Goal: Contribute content: Add original content to the website for others to see

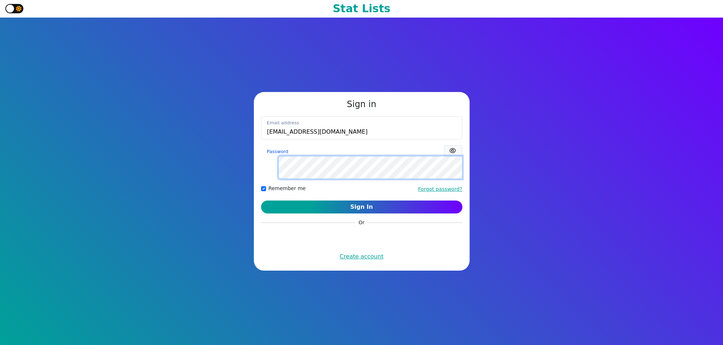
click at [261, 201] on button "Sign In" at bounding box center [361, 207] width 201 height 13
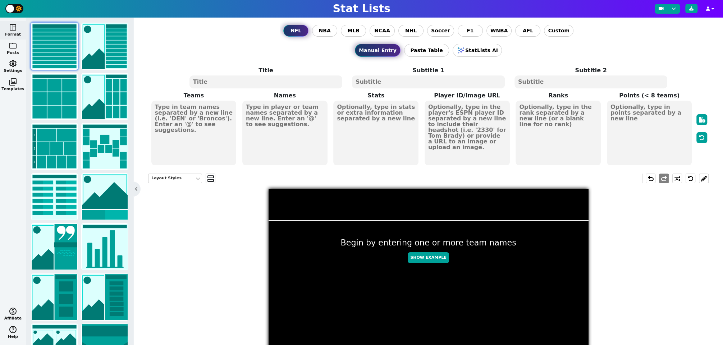
click at [11, 49] on button "folder Posts" at bounding box center [13, 49] width 26 height 18
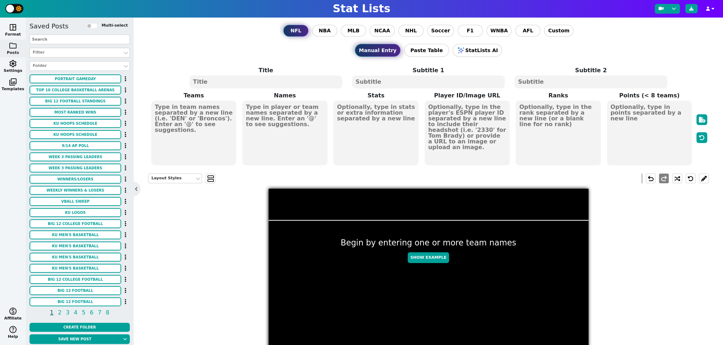
click at [83, 39] on input "text" at bounding box center [79, 40] width 100 height 10
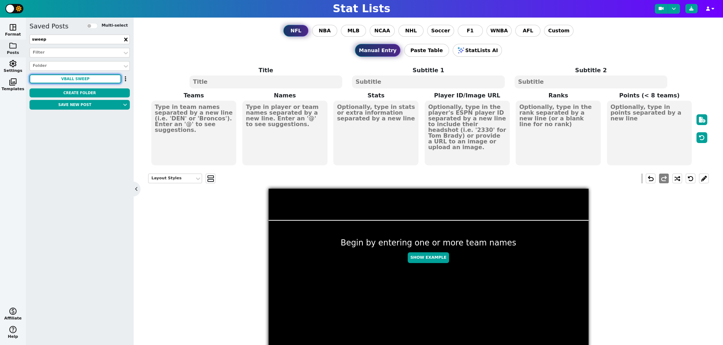
type input "sweep"
click at [85, 78] on button "VBALL SWEEP" at bounding box center [75, 78] width 92 height 9
type textarea "KU GB"
type textarea "3 0"
type textarea "#17"
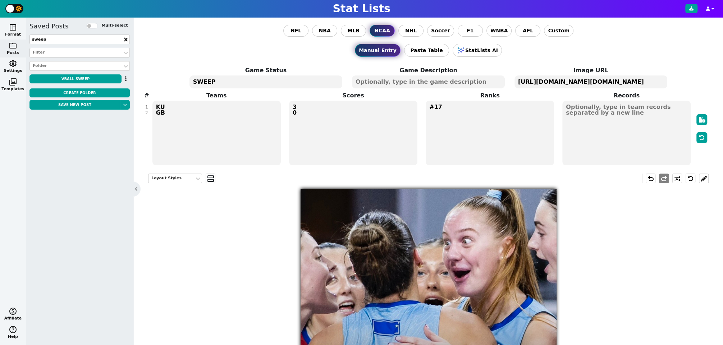
click at [207, 81] on textarea "SWEEP" at bounding box center [265, 81] width 153 height 13
type textarea "FINAL SCORE"
click at [159, 112] on textarea "KU GB" at bounding box center [216, 133] width 128 height 65
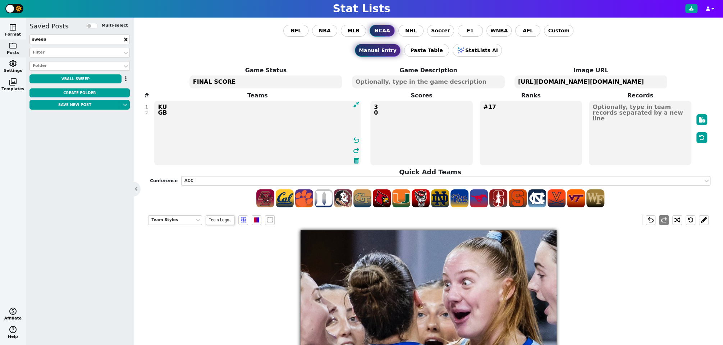
click at [159, 112] on textarea "KU GB" at bounding box center [257, 133] width 206 height 65
type textarea "KU ISU"
click at [392, 111] on textarea "3 0" at bounding box center [421, 133] width 102 height 65
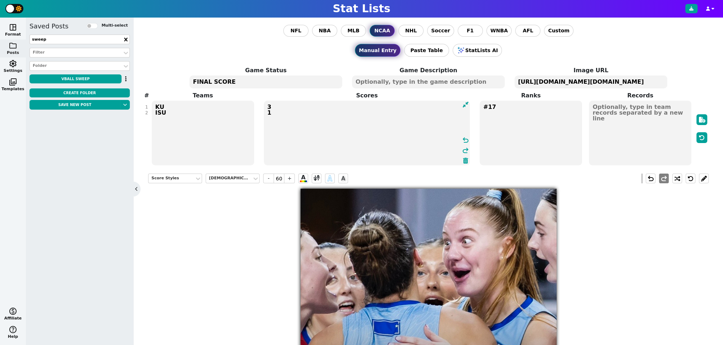
type textarea "3 1"
click at [507, 104] on textarea "#17" at bounding box center [530, 133] width 102 height 65
type input "23"
type textarea "#15"
click at [258, 258] on div "Rank Styles Roboto Condensed - 23 + A A undo redo #15 3 FINAL SCORE 1" at bounding box center [428, 338] width 560 height 340
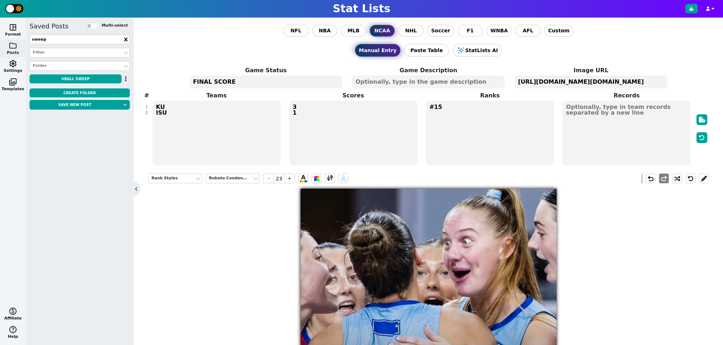
click at [633, 81] on textarea "https://firebasestorage.googleapis.com/v0/b/statlist-images.appspot.com/o/image…" at bounding box center [590, 81] width 153 height 13
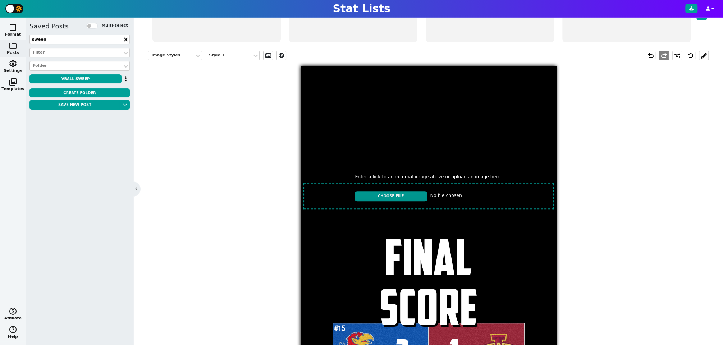
scroll to position [122, 0]
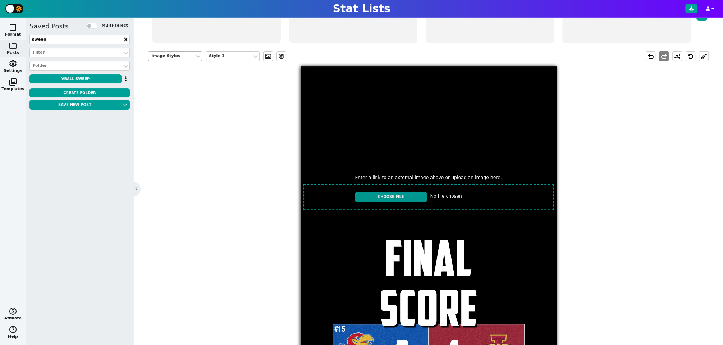
click at [179, 53] on div "Image Styles" at bounding box center [171, 56] width 40 height 6
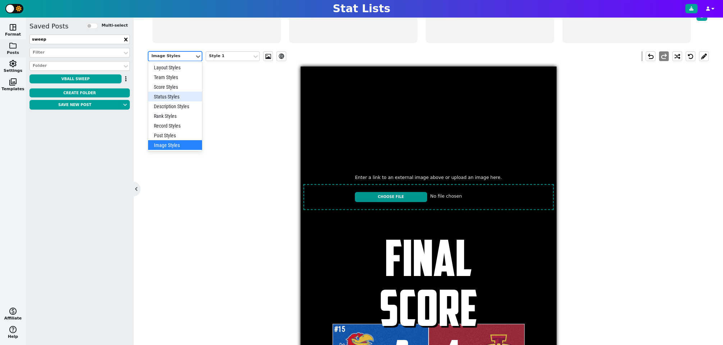
click at [179, 94] on div "Status Styles" at bounding box center [175, 97] width 54 height 10
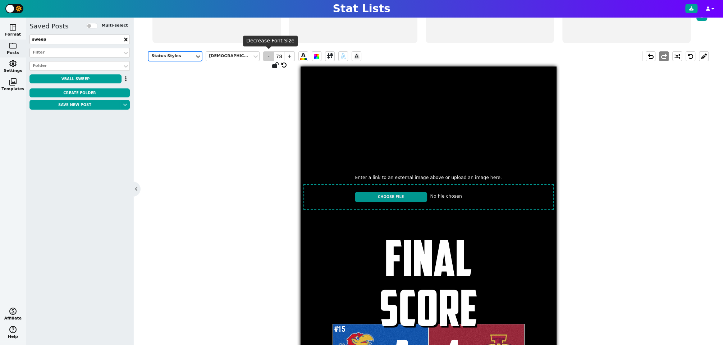
click at [268, 55] on span "-" at bounding box center [268, 56] width 11 height 10
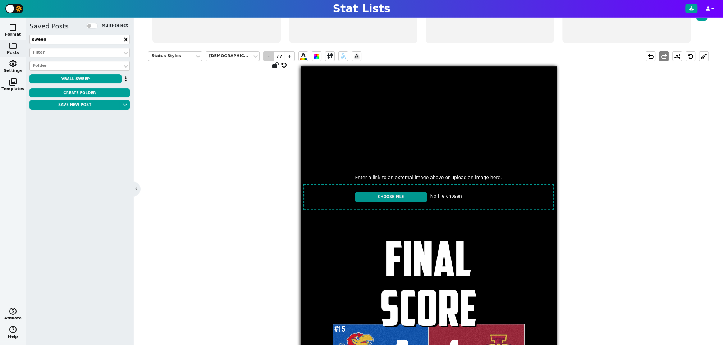
click at [268, 55] on span "-" at bounding box center [268, 56] width 11 height 10
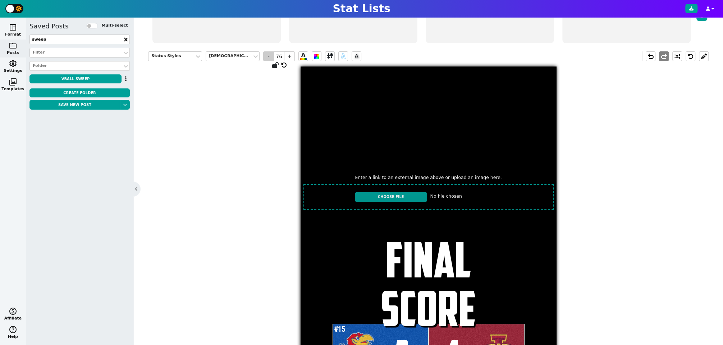
click at [268, 55] on span "-" at bounding box center [268, 56] width 11 height 10
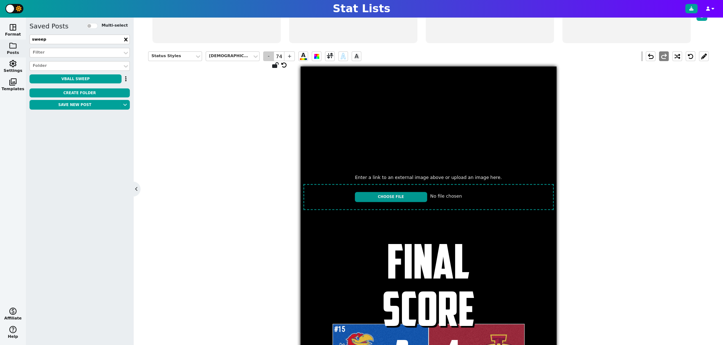
click at [268, 55] on span "-" at bounding box center [268, 56] width 11 height 10
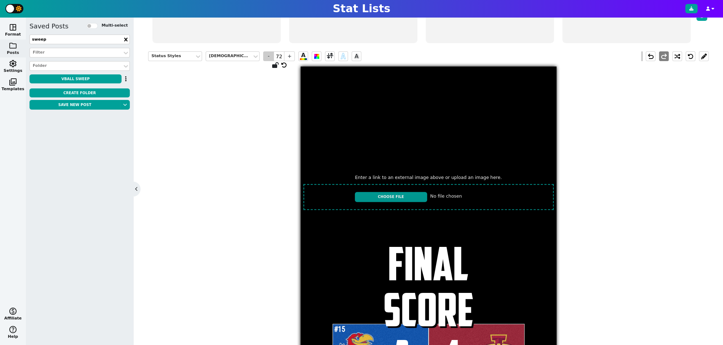
click at [268, 55] on span "-" at bounding box center [268, 56] width 11 height 10
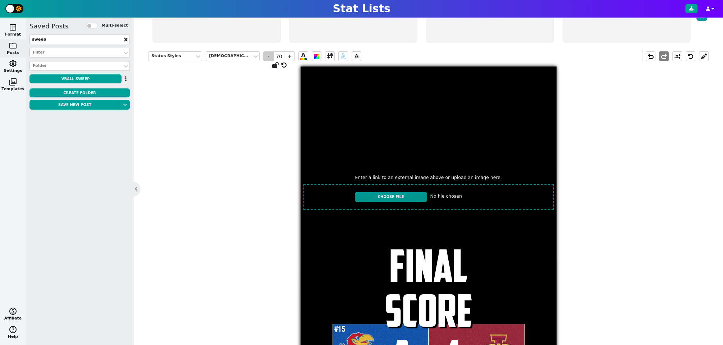
click at [268, 55] on span "-" at bounding box center [268, 56] width 11 height 10
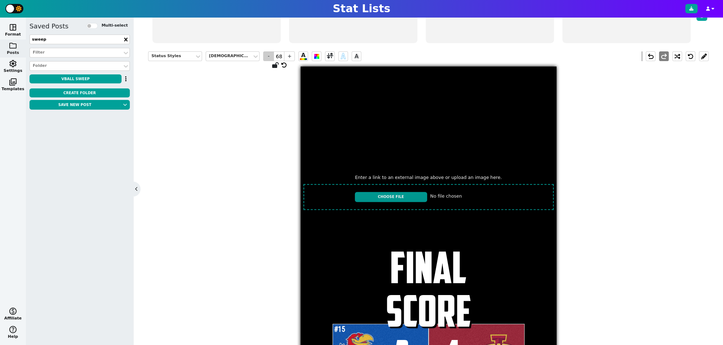
click at [268, 55] on span "-" at bounding box center [268, 56] width 11 height 10
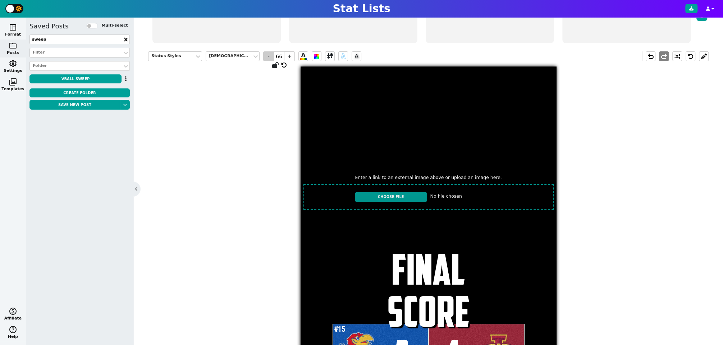
click at [268, 55] on span "-" at bounding box center [268, 56] width 11 height 10
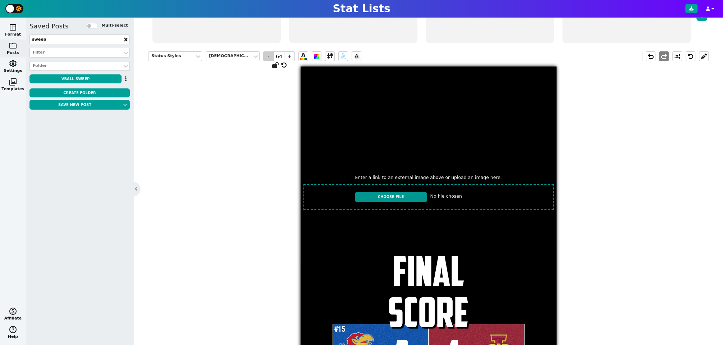
click at [268, 55] on span "-" at bounding box center [268, 56] width 11 height 10
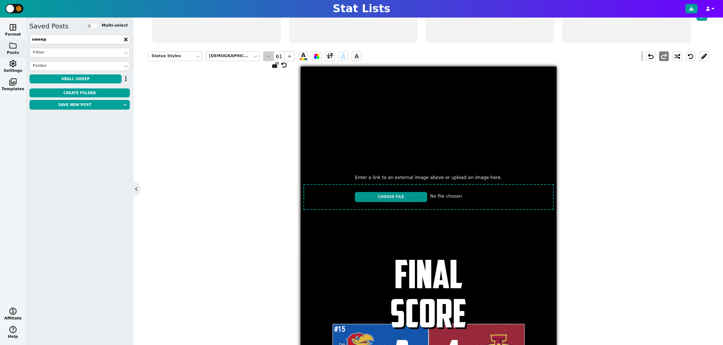
click at [268, 55] on span "-" at bounding box center [268, 56] width 11 height 10
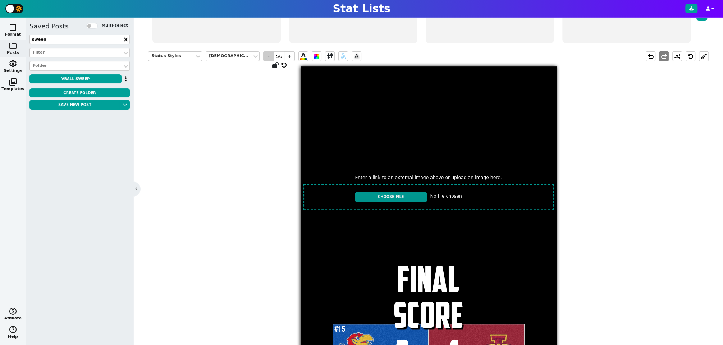
click at [268, 55] on span "-" at bounding box center [268, 56] width 11 height 10
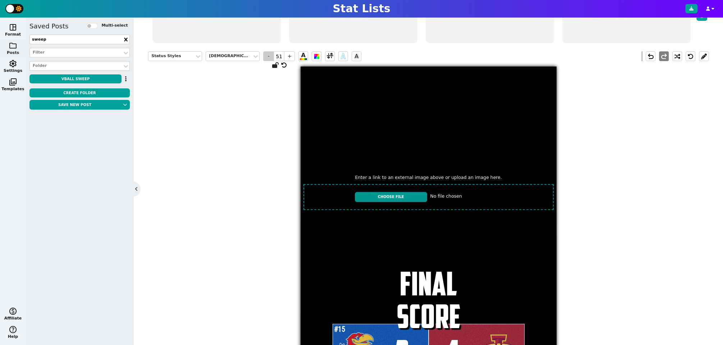
click at [268, 55] on span "-" at bounding box center [268, 56] width 11 height 10
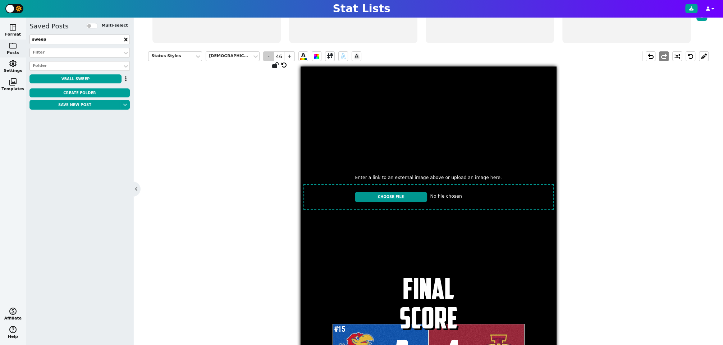
click at [268, 55] on span "-" at bounding box center [268, 56] width 11 height 10
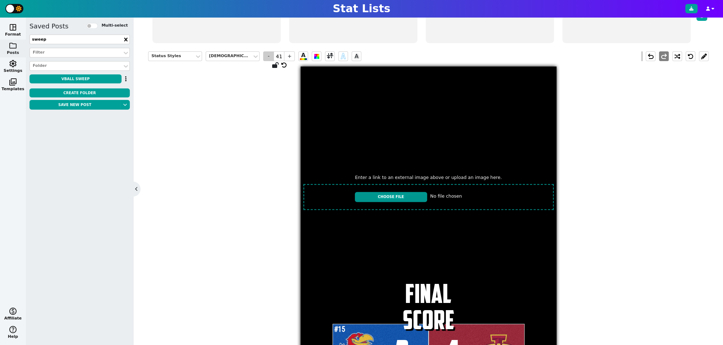
click at [268, 55] on span "-" at bounding box center [268, 56] width 11 height 10
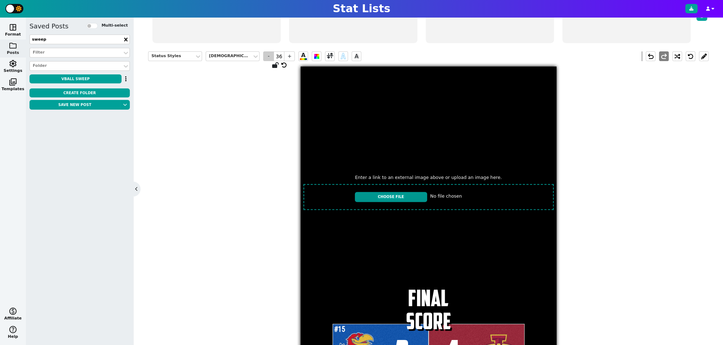
click at [268, 55] on span "-" at bounding box center [268, 56] width 11 height 10
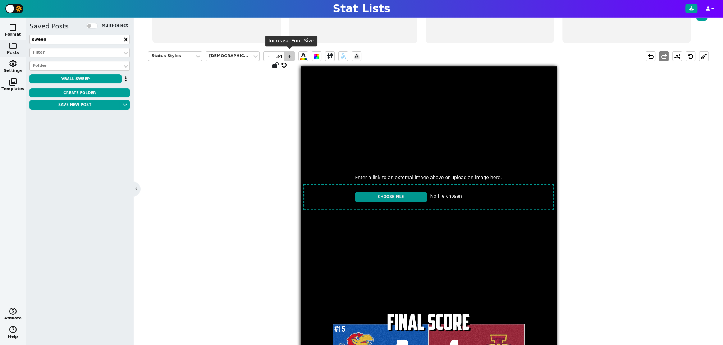
click at [290, 54] on span "+" at bounding box center [289, 56] width 11 height 10
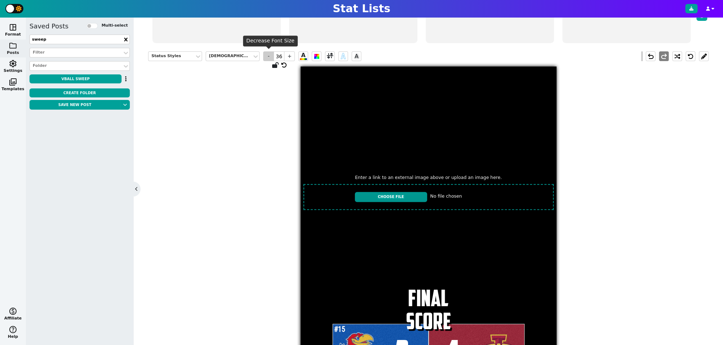
click at [267, 56] on span "-" at bounding box center [268, 56] width 11 height 10
type input "35"
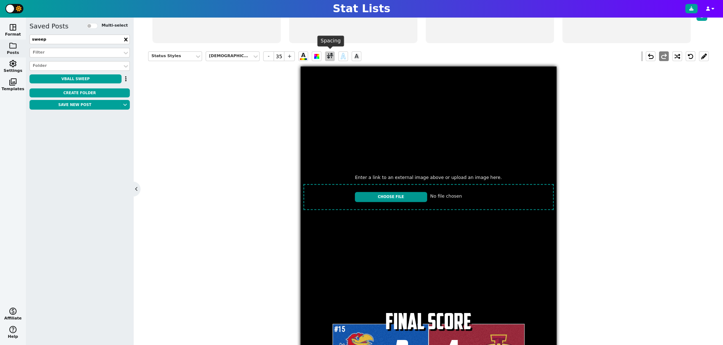
click at [330, 55] on span at bounding box center [330, 56] width 6 height 9
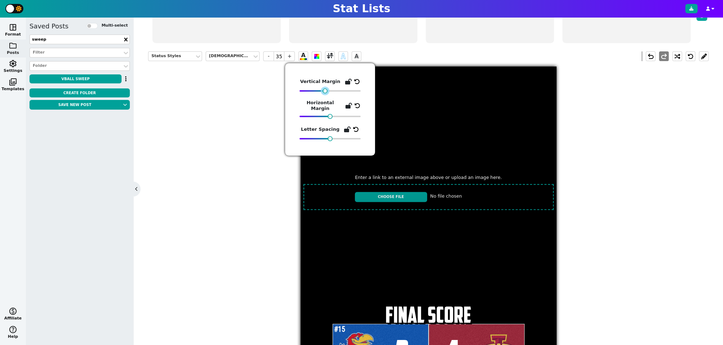
drag, startPoint x: 318, startPoint y: 90, endPoint x: 325, endPoint y: 92, distance: 6.5
click at [325, 92] on div at bounding box center [324, 90] width 5 height 5
click at [692, 234] on div "Status Styles American Captain - 35 + A A A undo redo Enter a link to an extern…" at bounding box center [428, 216] width 560 height 340
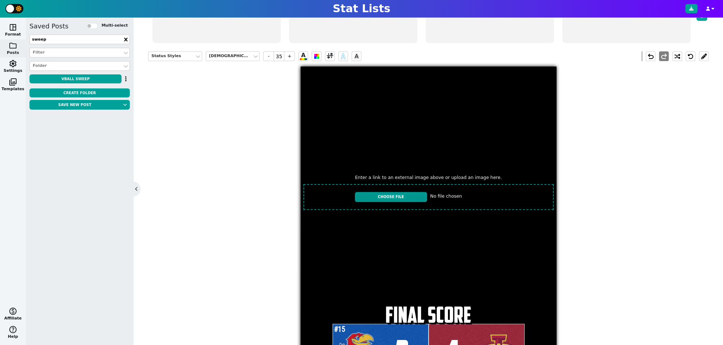
click at [387, 196] on input "file" at bounding box center [428, 197] width 256 height 32
type input "C:\fakepath\IMG_3275.jpeg"
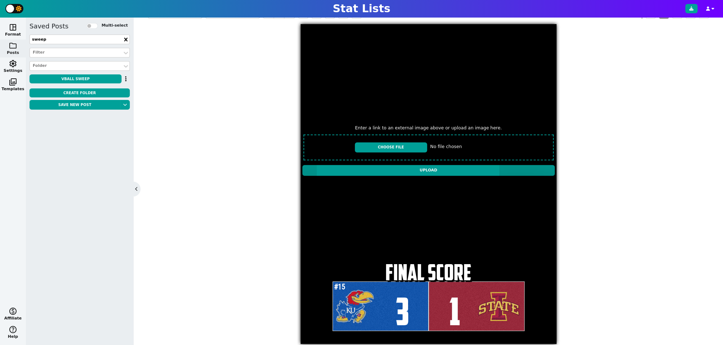
scroll to position [167, 0]
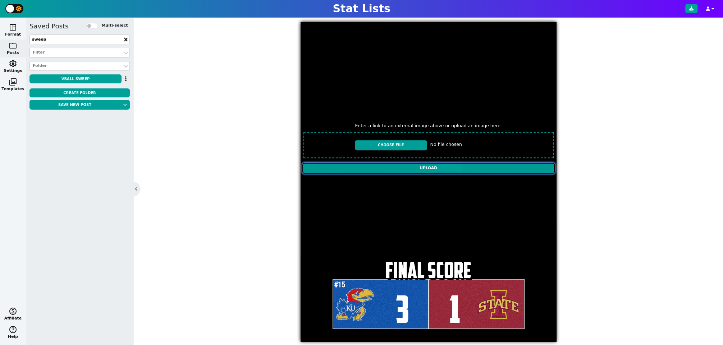
click at [414, 170] on input "Upload" at bounding box center [428, 168] width 252 height 11
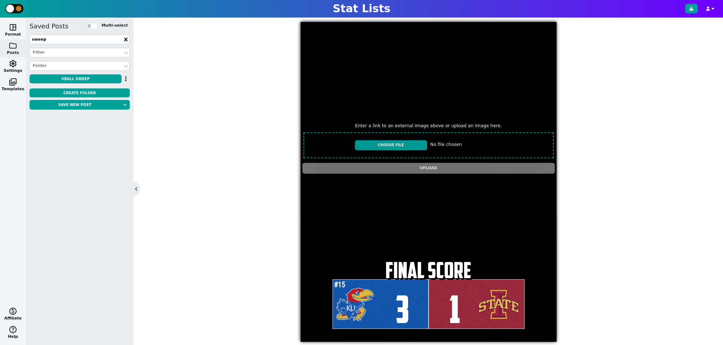
type textarea "https://firebasestorage.googleapis.com/v0/b/statlist-images.appspot.com/o/image…"
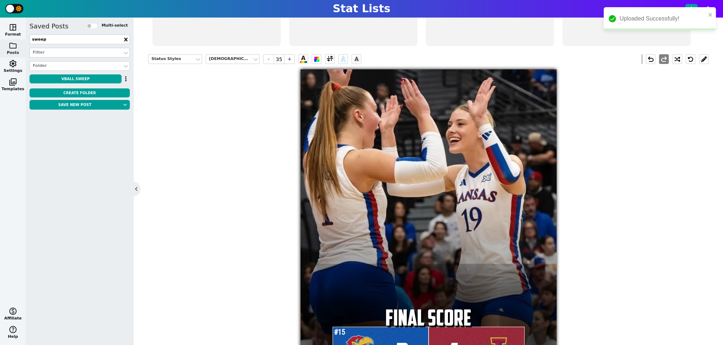
scroll to position [110, 0]
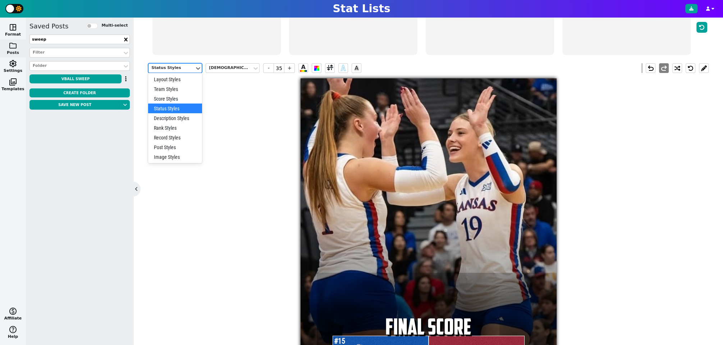
click at [184, 66] on div "Status Styles" at bounding box center [171, 68] width 40 height 6
click at [173, 157] on div "Image Styles" at bounding box center [175, 157] width 54 height 10
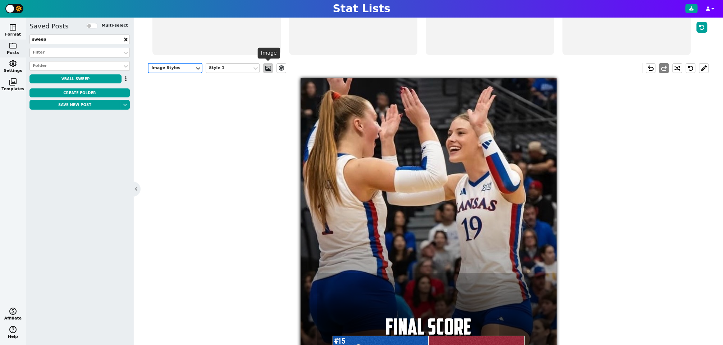
click at [267, 69] on span at bounding box center [268, 68] width 7 height 6
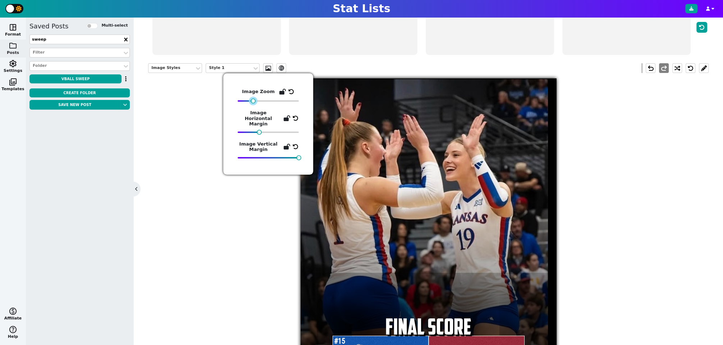
drag, startPoint x: 265, startPoint y: 100, endPoint x: 254, endPoint y: 101, distance: 10.8
click at [254, 101] on div at bounding box center [253, 100] width 5 height 5
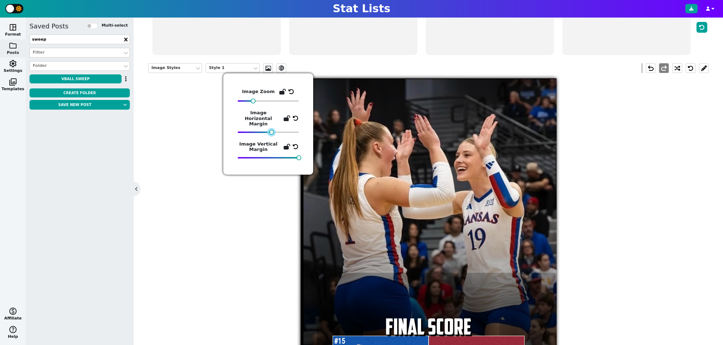
drag, startPoint x: 261, startPoint y: 126, endPoint x: 273, endPoint y: 126, distance: 12.2
click at [273, 130] on div at bounding box center [271, 132] width 5 height 5
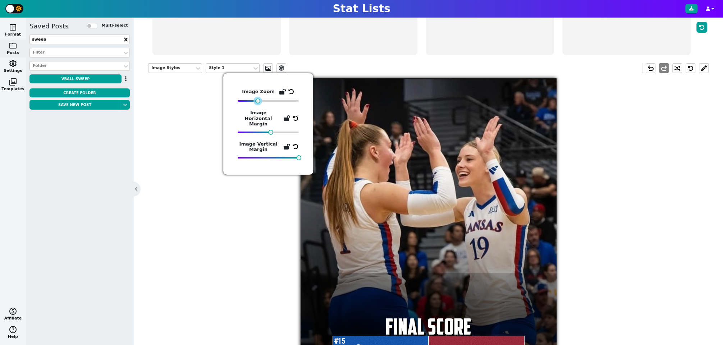
drag, startPoint x: 253, startPoint y: 101, endPoint x: 258, endPoint y: 102, distance: 5.1
click at [258, 102] on div at bounding box center [257, 100] width 5 height 5
click at [652, 230] on div "Image Styles Style 1 ev_shadow undo redo #15 3 FINAL SCORE 1" at bounding box center [428, 228] width 560 height 340
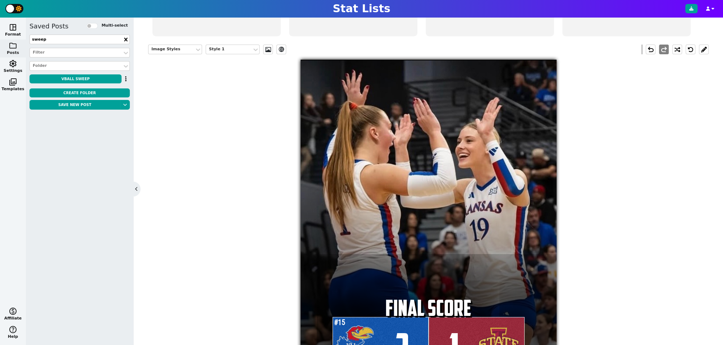
scroll to position [122, 0]
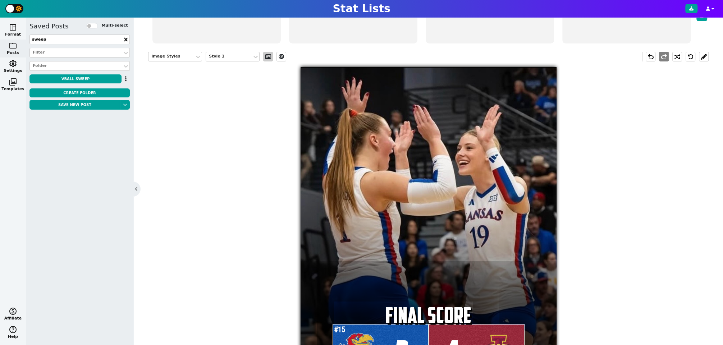
click at [268, 56] on span at bounding box center [268, 57] width 7 height 6
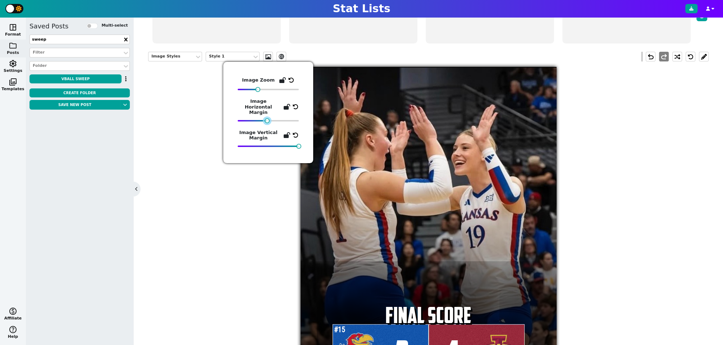
click at [265, 118] on div at bounding box center [267, 120] width 5 height 5
click at [633, 190] on div "Image Styles Style 1 ev_shadow undo redo #15 3 FINAL SCORE 1" at bounding box center [428, 216] width 560 height 340
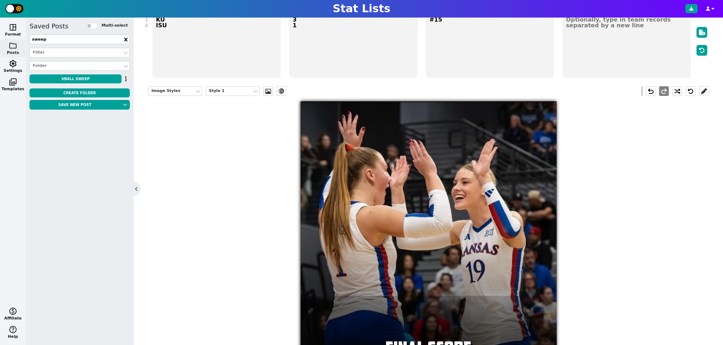
scroll to position [67, 0]
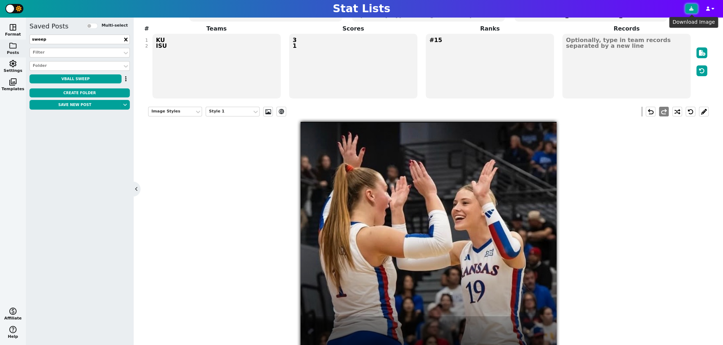
click at [692, 9] on icon at bounding box center [691, 8] width 4 height 4
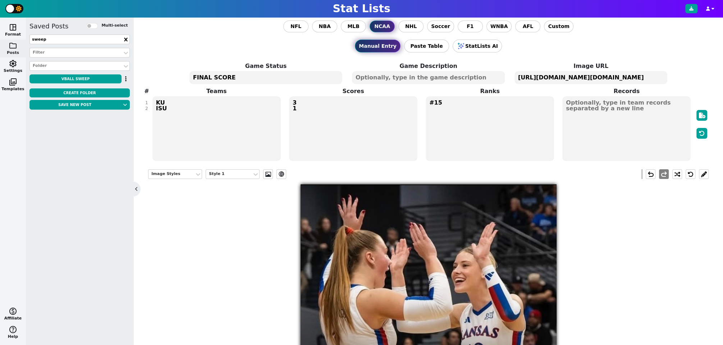
scroll to position [0, 0]
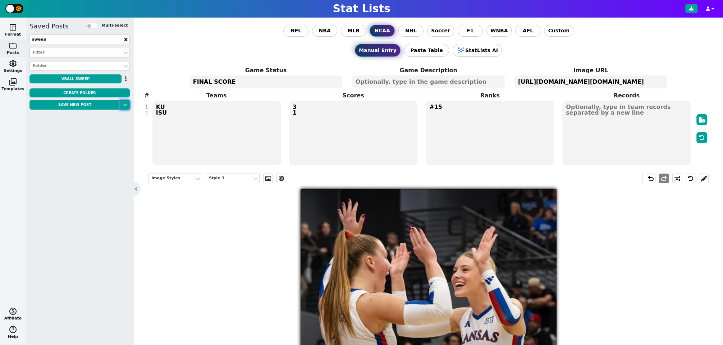
click at [127, 106] on button at bounding box center [125, 105] width 10 height 10
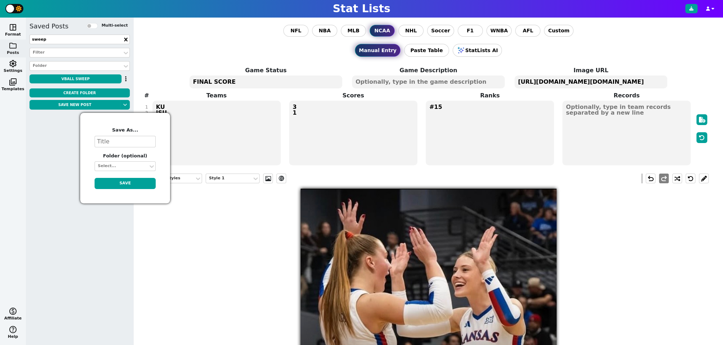
click at [119, 144] on textarea at bounding box center [125, 142] width 61 height 12
type textarea "PORTRAIT FINAL"
click at [133, 184] on button "Save" at bounding box center [125, 183] width 61 height 11
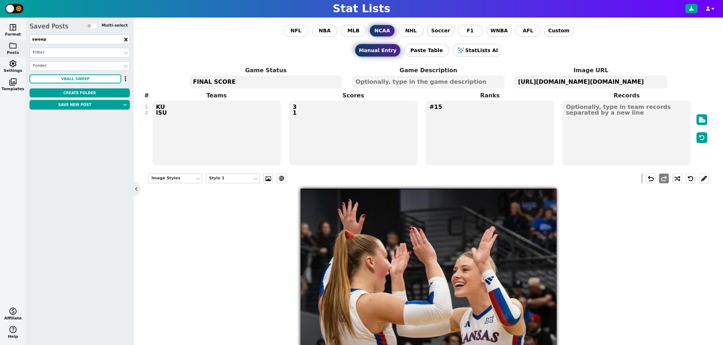
click at [600, 78] on textarea "https://firebasestorage.googleapis.com/v0/b/statlist-images.appspot.com/o/image…" at bounding box center [590, 81] width 153 height 13
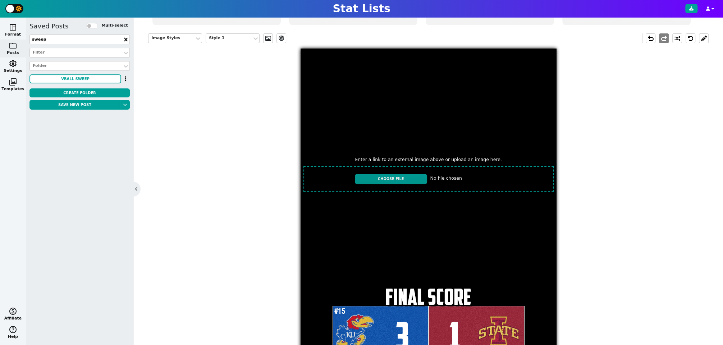
scroll to position [162, 0]
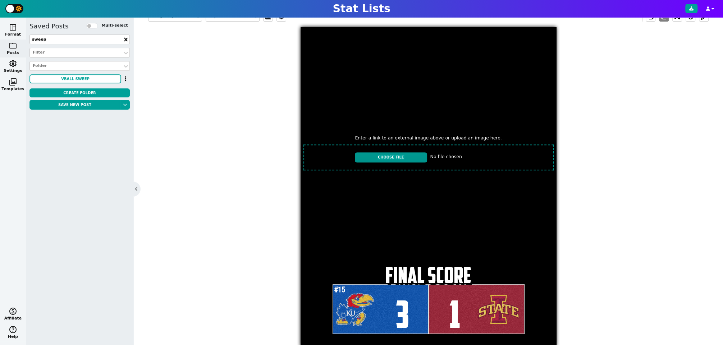
click at [411, 156] on input "file" at bounding box center [428, 158] width 256 height 32
type input "C:\fakepath\IMG_3277.jpeg"
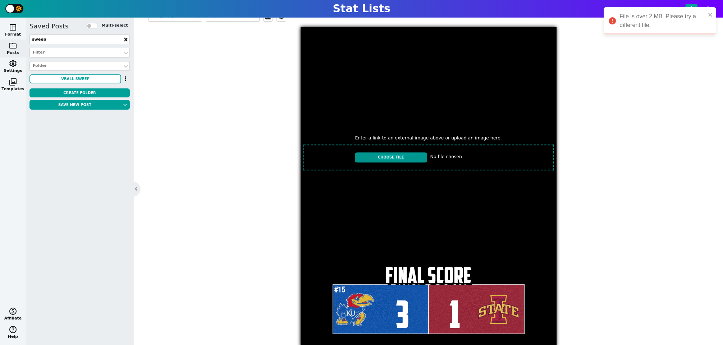
click at [414, 157] on input "file" at bounding box center [428, 158] width 256 height 32
type input "C:\fakepath\IMG_3277-min.jpeg"
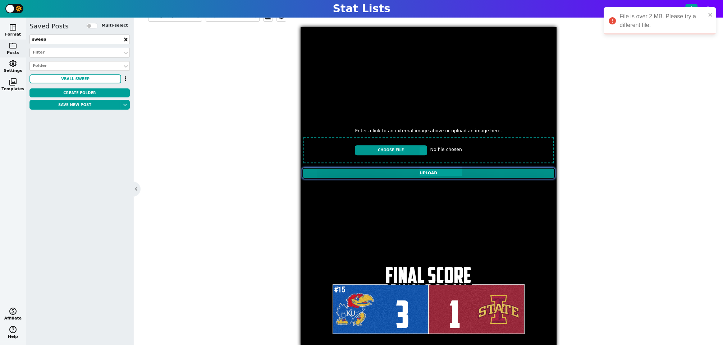
click at [364, 171] on input "Upload" at bounding box center [428, 173] width 252 height 11
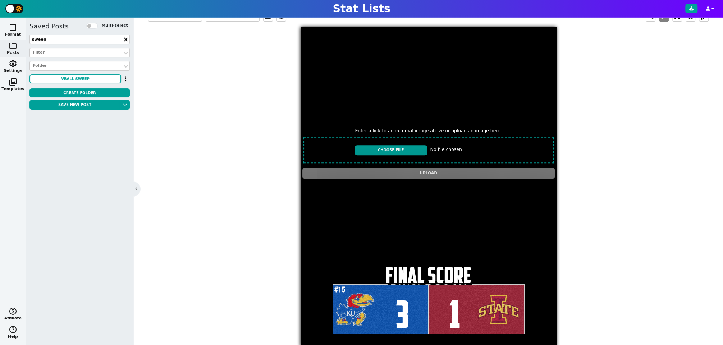
type textarea "[URL][DOMAIN_NAME][DOMAIN_NAME]"
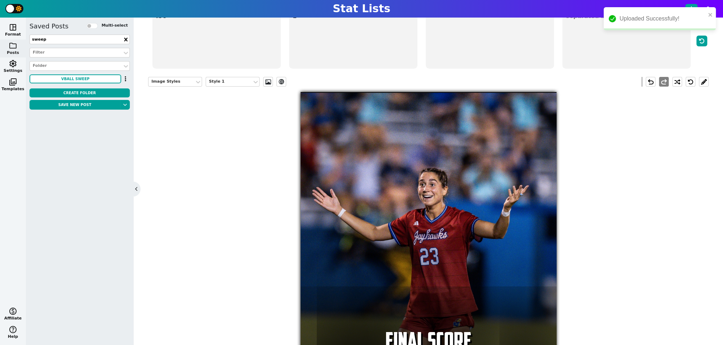
scroll to position [96, 0]
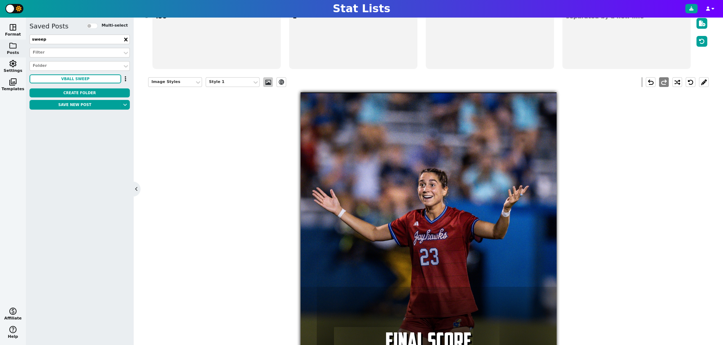
click at [268, 81] on span at bounding box center [268, 82] width 7 height 6
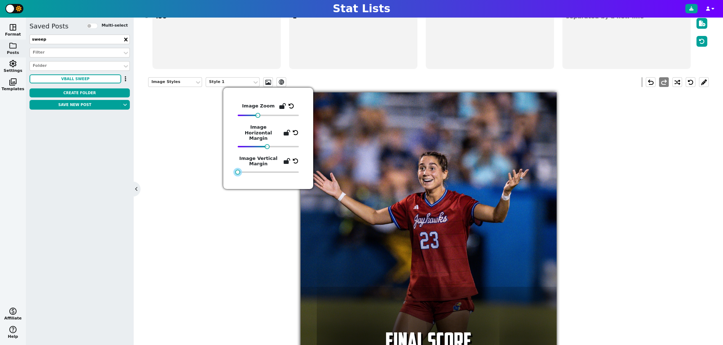
drag, startPoint x: 300, startPoint y: 167, endPoint x: 235, endPoint y: 174, distance: 64.7
click at [235, 174] on div "Image Zoom Image Horizontal Margin Image Vertical Margin" at bounding box center [268, 138] width 90 height 101
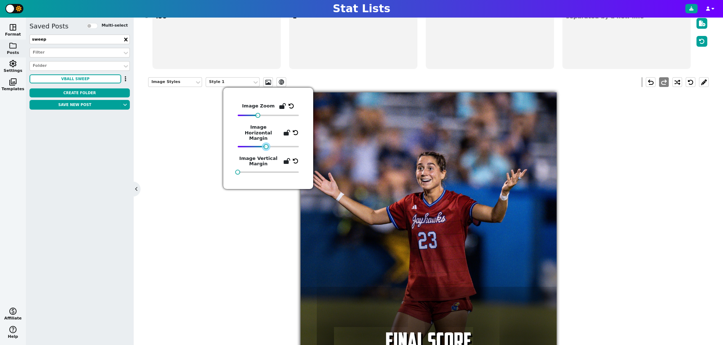
click at [268, 144] on div at bounding box center [265, 146] width 5 height 5
click at [612, 270] on div "Image Styles Style 1 ev_shadow undo redo #15 3 FINAL SCORE 1" at bounding box center [428, 242] width 560 height 340
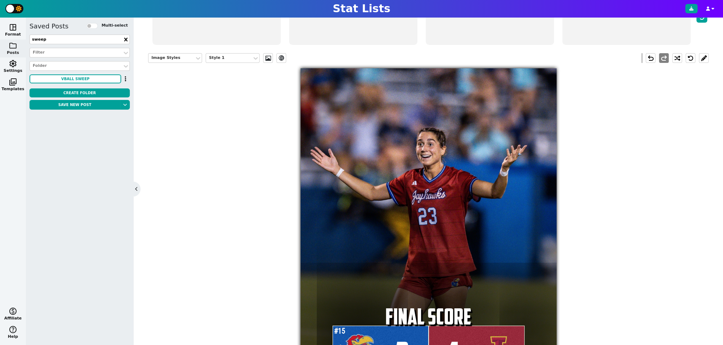
scroll to position [107, 0]
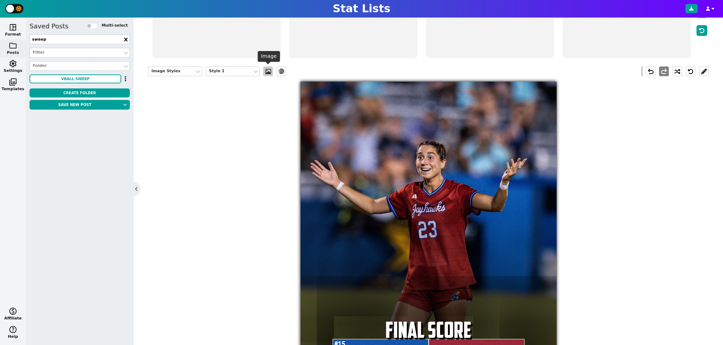
click at [269, 70] on span at bounding box center [268, 72] width 7 height 6
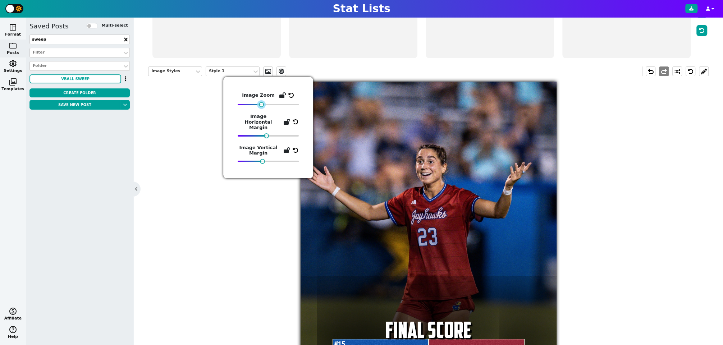
drag, startPoint x: 258, startPoint y: 105, endPoint x: 262, endPoint y: 106, distance: 4.1
click at [262, 106] on div at bounding box center [261, 104] width 5 height 5
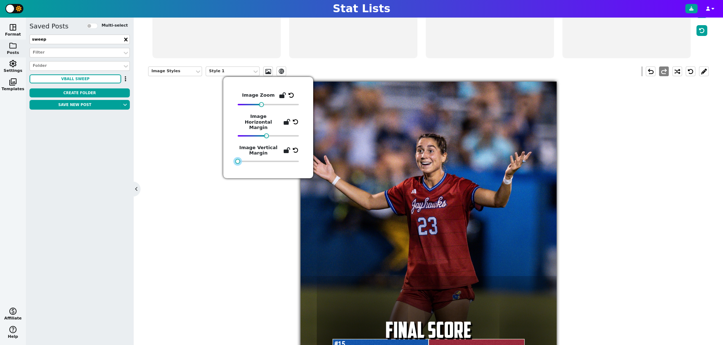
drag, startPoint x: 264, startPoint y: 156, endPoint x: 235, endPoint y: 157, distance: 29.2
click at [235, 157] on div "Image Zoom Image Horizontal Margin Image Vertical Margin" at bounding box center [268, 127] width 90 height 101
click at [655, 199] on div "Image Styles Style 1 ev_shadow undo redo #15 3 FINAL SCORE 1" at bounding box center [428, 231] width 560 height 340
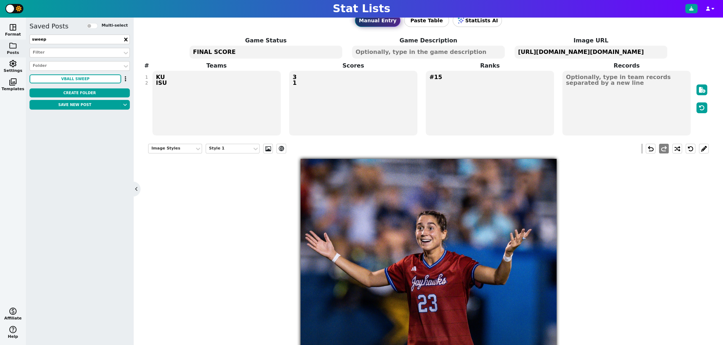
scroll to position [0, 0]
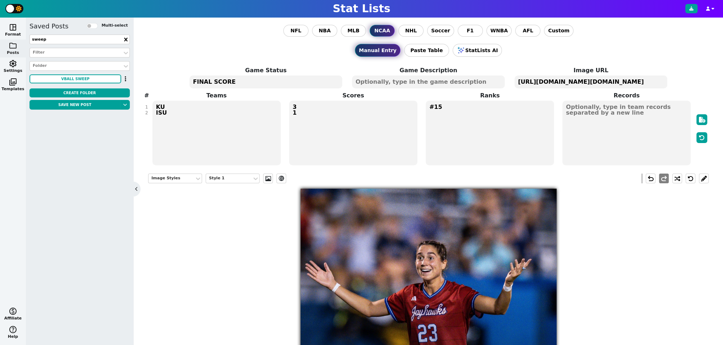
click at [435, 106] on textarea "#15" at bounding box center [490, 133] width 128 height 65
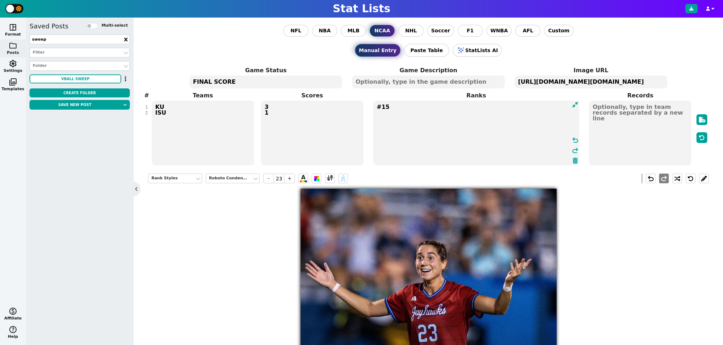
click at [435, 106] on textarea "#15" at bounding box center [476, 133] width 206 height 65
click at [171, 106] on textarea "KU ISU" at bounding box center [203, 133] width 102 height 65
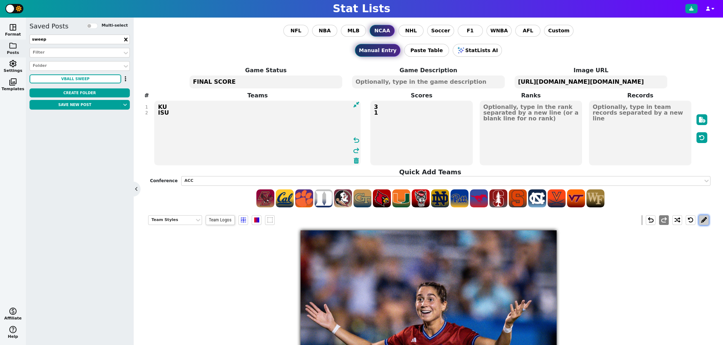
click at [705, 220] on button at bounding box center [704, 220] width 10 height 10
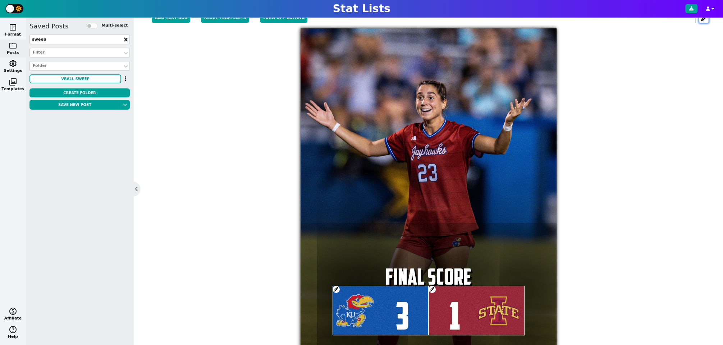
scroll to position [175, 0]
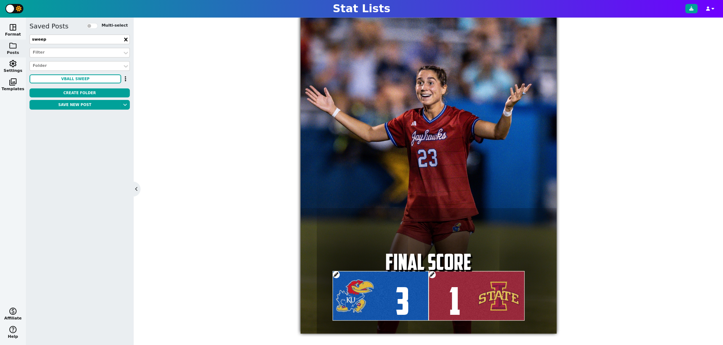
click at [337, 275] on span at bounding box center [335, 274] width 7 height 7
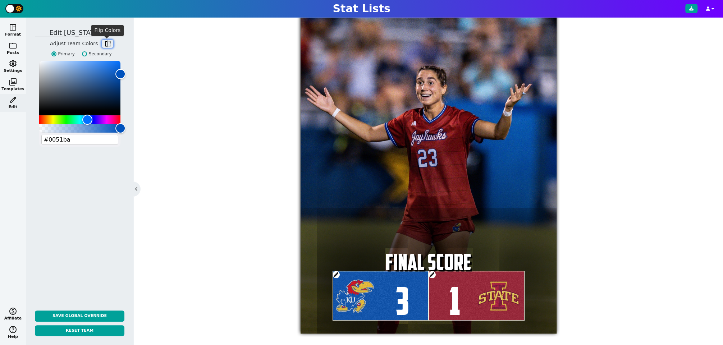
click at [106, 43] on span "flip" at bounding box center [107, 43] width 7 height 7
type input "#e8000d"
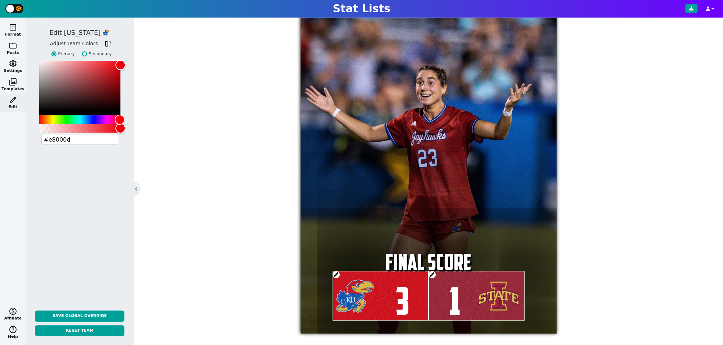
click at [433, 274] on span at bounding box center [431, 274] width 7 height 7
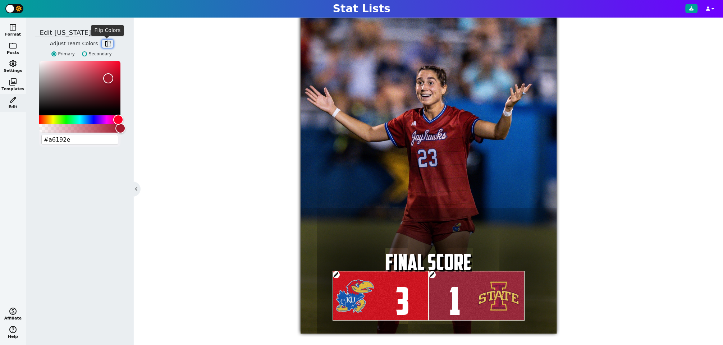
click at [105, 42] on span "flip" at bounding box center [107, 43] width 7 height 7
type input "#fdc82f"
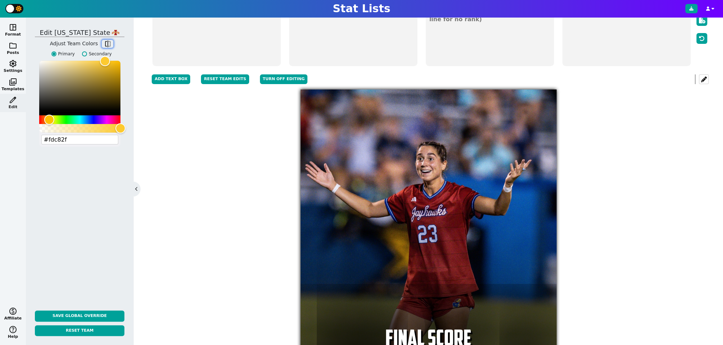
scroll to position [86, 0]
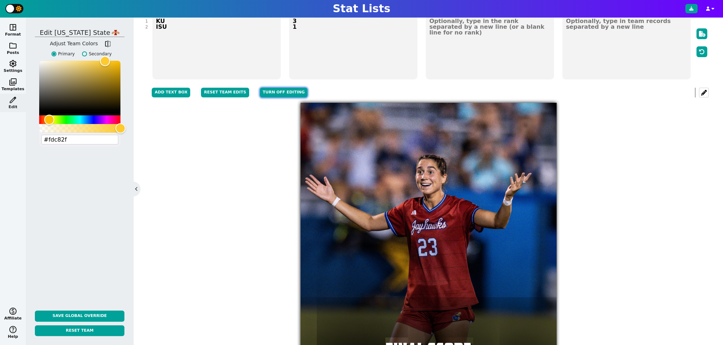
click at [291, 91] on button "Turn off editing" at bounding box center [284, 93] width 48 height 10
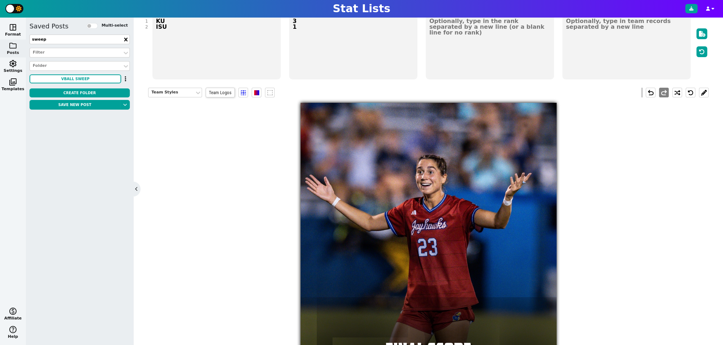
click at [712, 204] on div "NFL NBA MLB NCAA NHL Soccer F1 WNBA AFL Custom Manual Entry Paste Table StatLis…" at bounding box center [428, 181] width 589 height 327
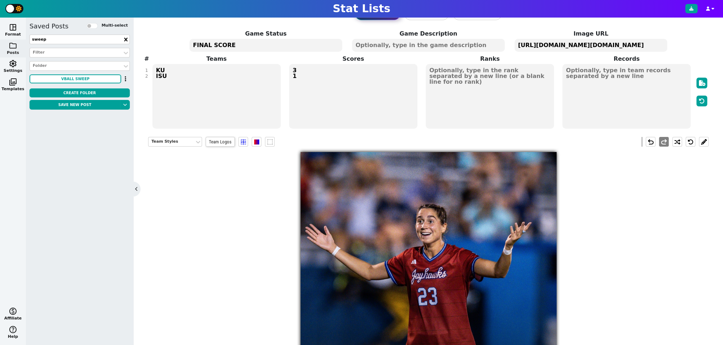
scroll to position [35, 0]
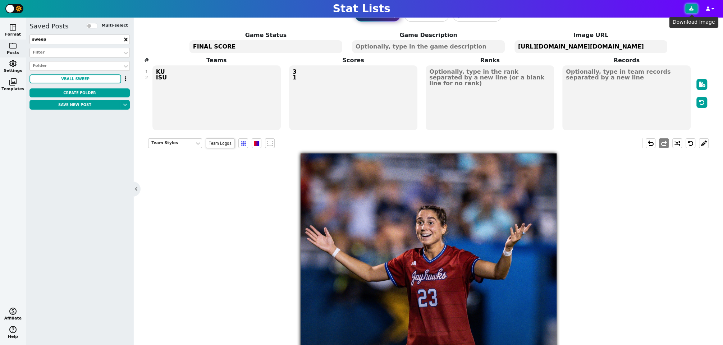
click at [691, 8] on icon at bounding box center [691, 8] width 4 height 4
